Goal: Navigation & Orientation: Find specific page/section

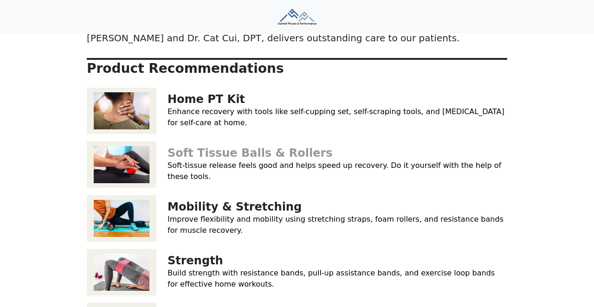
scroll to position [135, 0]
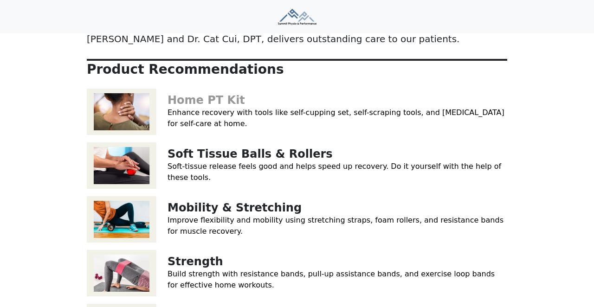
click at [186, 94] on link "Home PT Kit" at bounding box center [205, 100] width 77 height 13
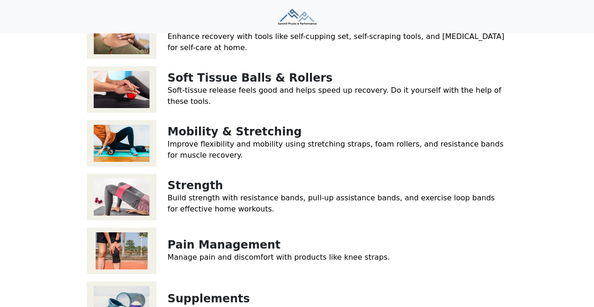
scroll to position [280, 0]
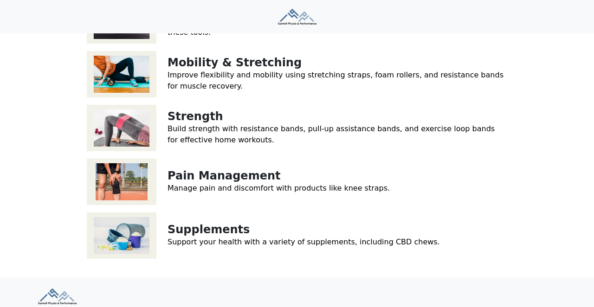
click at [232, 155] on div "Pain Management Manage pain and discomfort with products like knee straps." at bounding box center [297, 182] width 420 height 54
click at [232, 169] on link "Pain Management" at bounding box center [223, 175] width 113 height 13
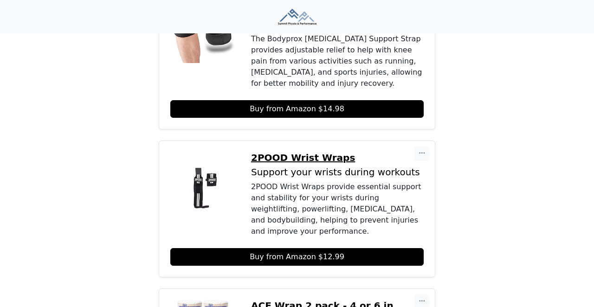
scroll to position [318, 0]
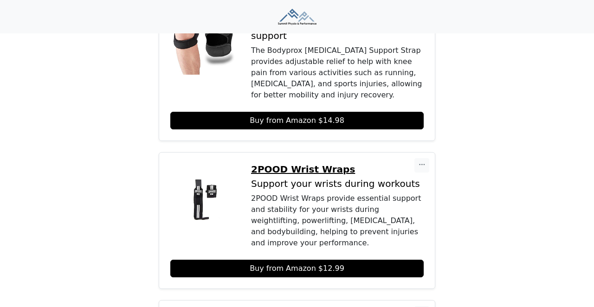
click at [279, 193] on div "2POOD Wrist Wraps provide essential support and stability for your wrists durin…" at bounding box center [337, 221] width 173 height 56
click at [307, 164] on p "2POOD Wrist Wraps" at bounding box center [337, 169] width 173 height 11
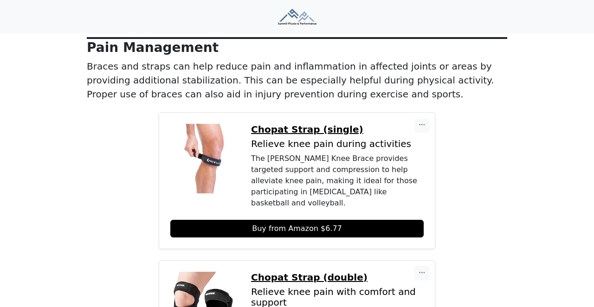
scroll to position [0, 0]
